Goal: Transaction & Acquisition: Book appointment/travel/reservation

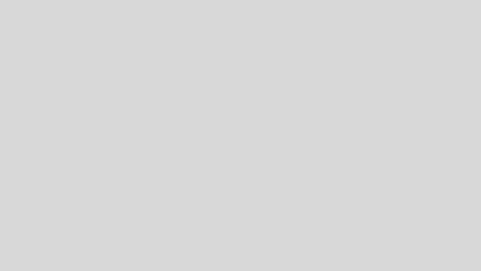
select select "es"
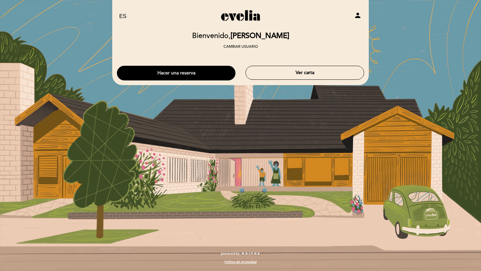
click at [224, 73] on button "Hacer una reserva" at bounding box center [176, 73] width 118 height 15
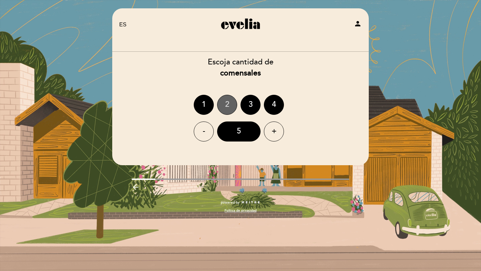
click at [230, 101] on div "2" at bounding box center [227, 105] width 20 height 20
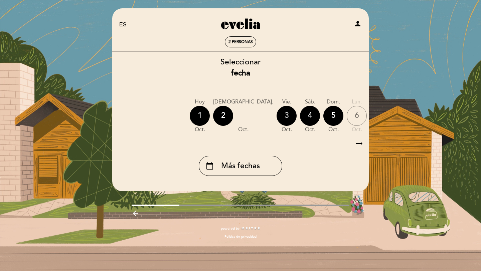
click at [276, 110] on div "3" at bounding box center [286, 116] width 20 height 20
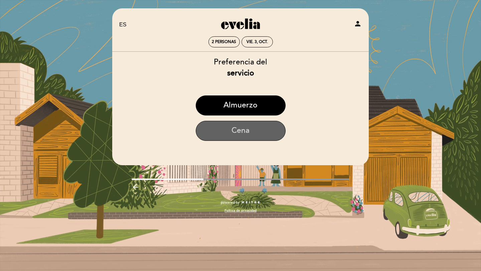
click at [242, 126] on button "Cena" at bounding box center [241, 131] width 90 height 20
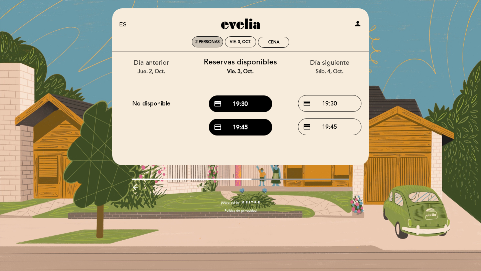
click at [207, 39] on div "2 personas" at bounding box center [207, 42] width 31 height 10
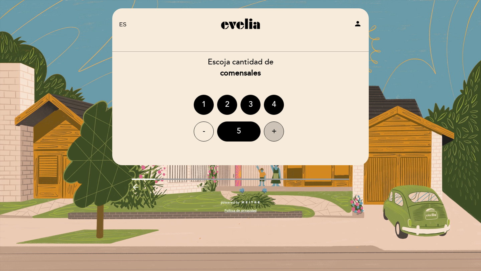
click at [272, 128] on div "+" at bounding box center [274, 131] width 20 height 20
click at [250, 129] on div "6" at bounding box center [238, 131] width 43 height 20
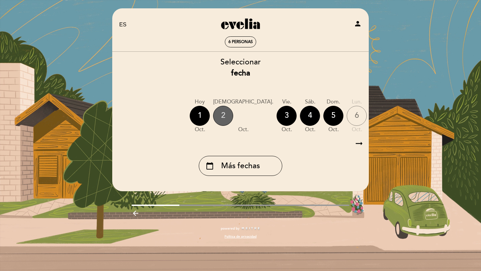
click at [226, 118] on div "2" at bounding box center [223, 116] width 20 height 20
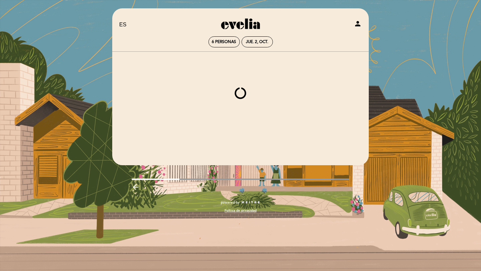
click at [226, 118] on div at bounding box center [240, 93] width 257 height 83
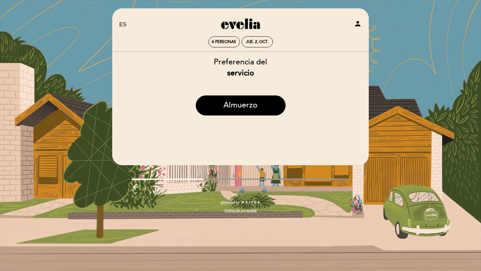
click at [138, 188] on icon "arrow_backward" at bounding box center [136, 187] width 8 height 8
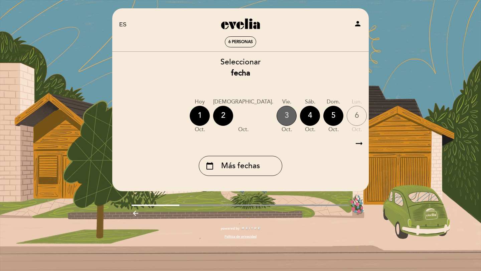
click at [276, 116] on div "3" at bounding box center [286, 116] width 20 height 20
